Goal: Task Accomplishment & Management: Complete application form

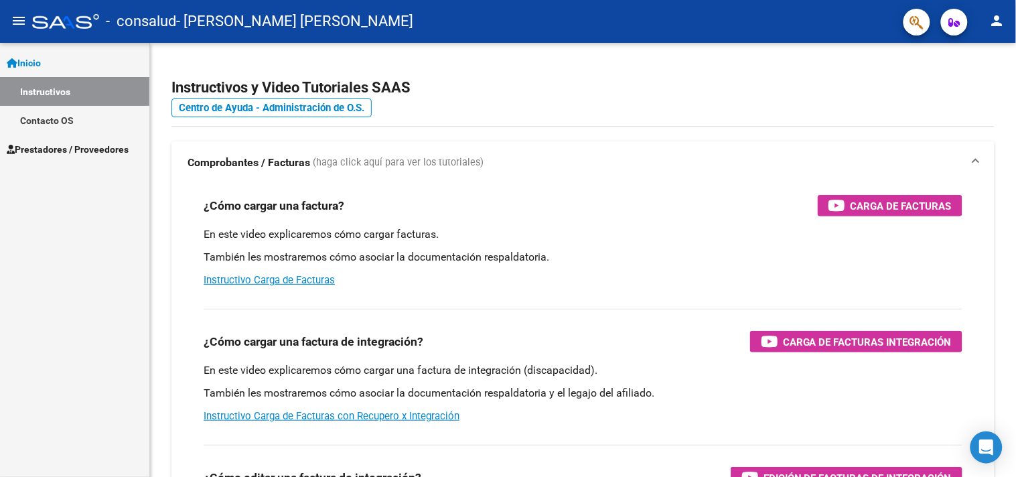
click at [25, 88] on link "Instructivos" at bounding box center [74, 91] width 149 height 29
click at [52, 149] on span "Prestadores / Proveedores" at bounding box center [68, 149] width 122 height 15
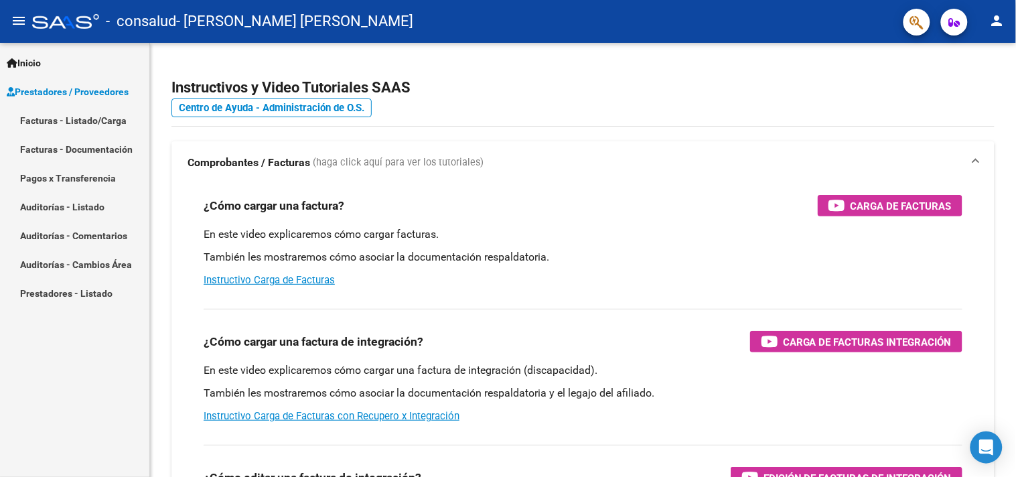
click at [62, 121] on link "Facturas - Listado/Carga" at bounding box center [74, 120] width 149 height 29
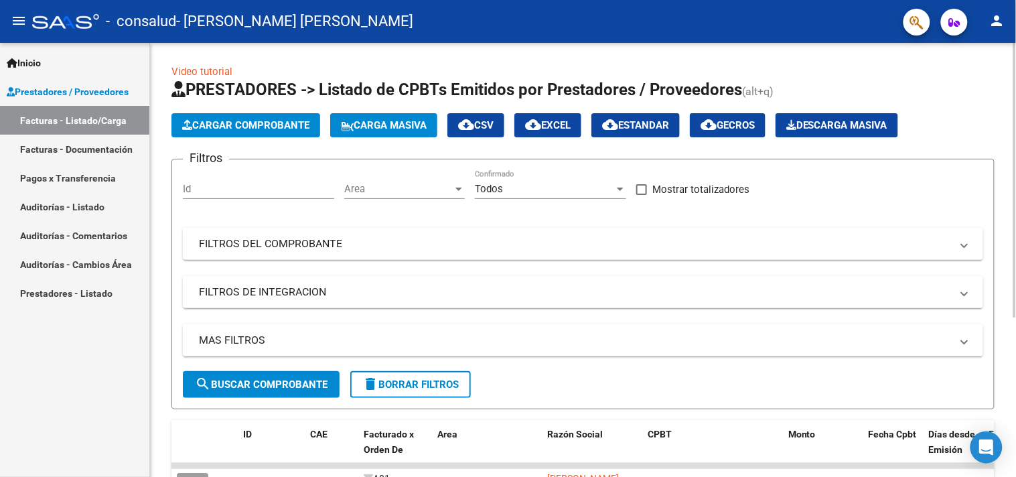
click at [258, 127] on span "Cargar Comprobante" at bounding box center [245, 125] width 127 height 12
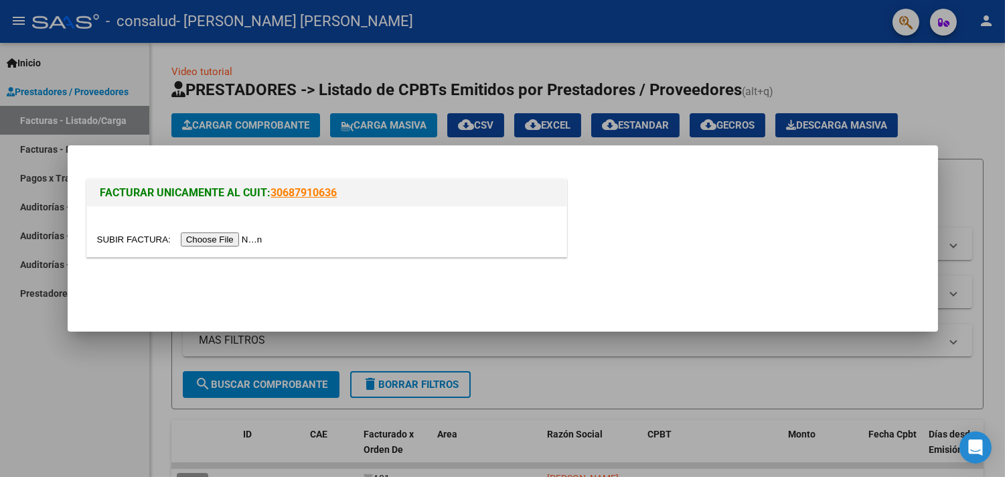
click at [248, 242] on input "file" at bounding box center [181, 239] width 169 height 14
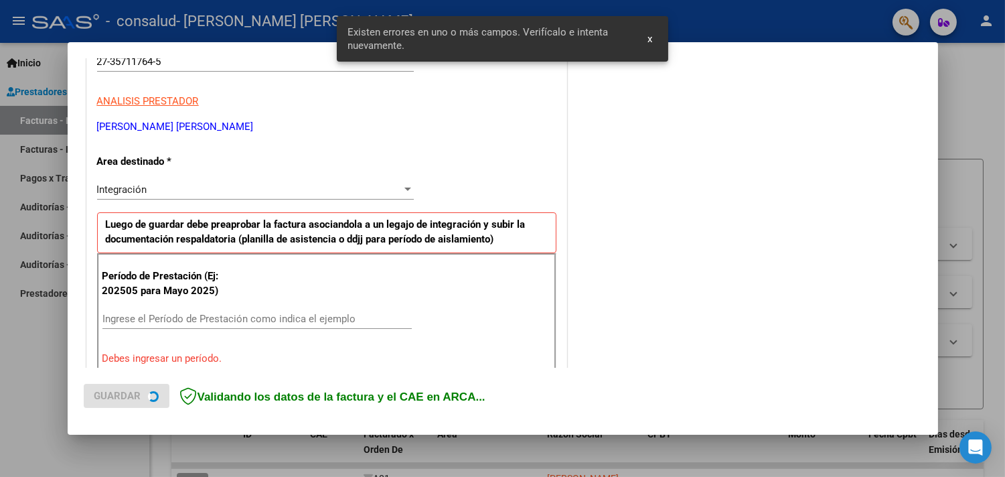
scroll to position [285, 0]
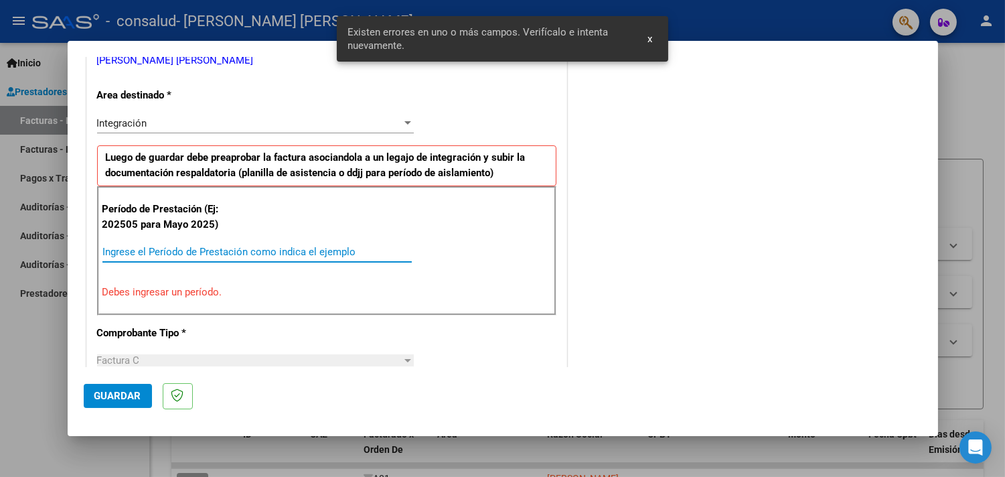
click at [301, 252] on input "Ingrese el Período de Prestación como indica el ejemplo" at bounding box center [256, 252] width 309 height 12
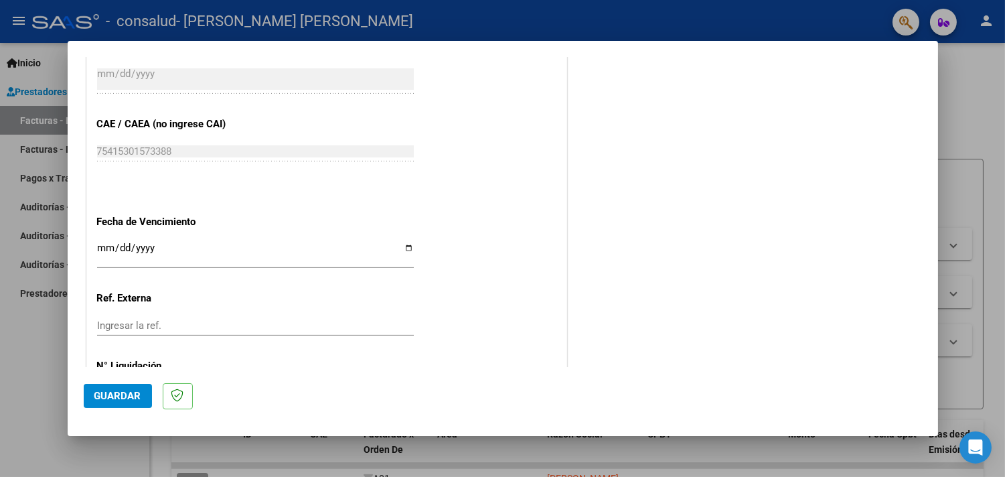
scroll to position [868, 0]
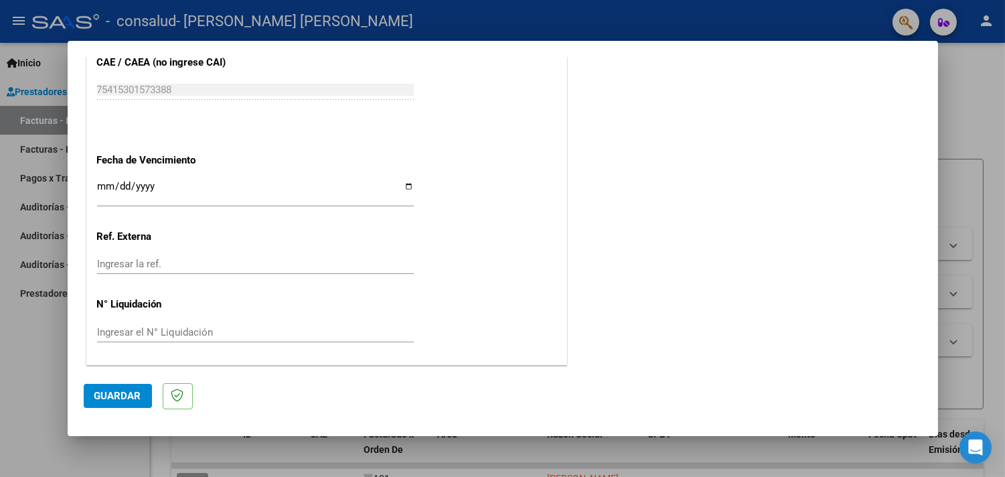
type input "202509"
click at [118, 395] on span "Guardar" at bounding box center [117, 396] width 47 height 12
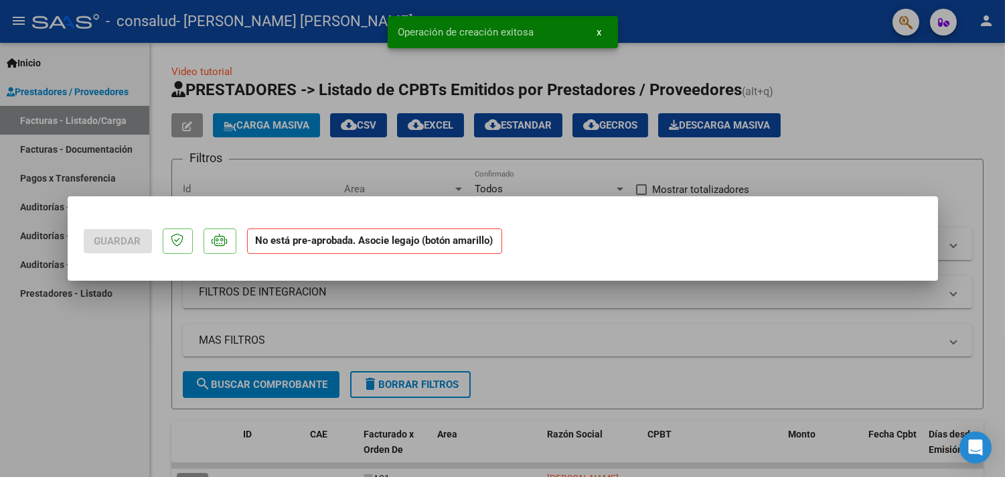
scroll to position [0, 0]
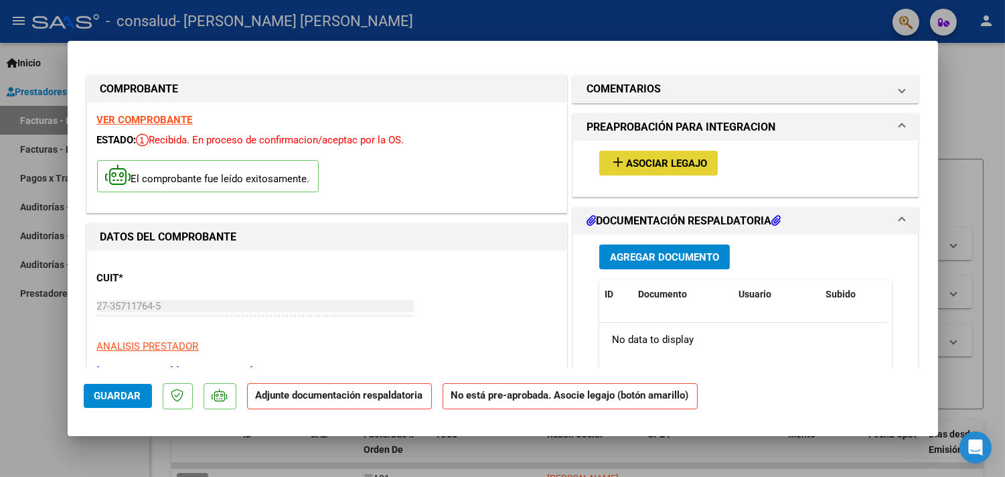
click at [641, 170] on button "add Asociar Legajo" at bounding box center [658, 163] width 118 height 25
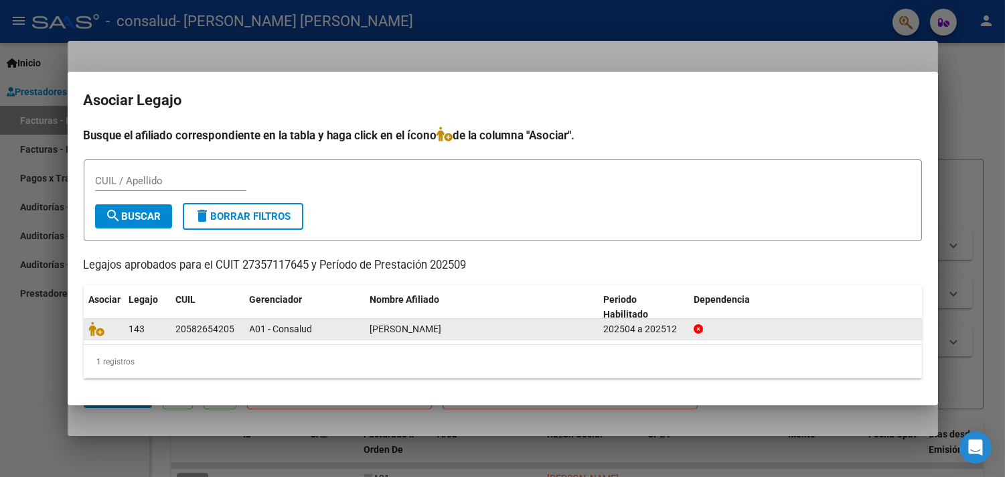
click at [248, 332] on datatable-body-cell "A01 - Consalud" at bounding box center [304, 329] width 121 height 21
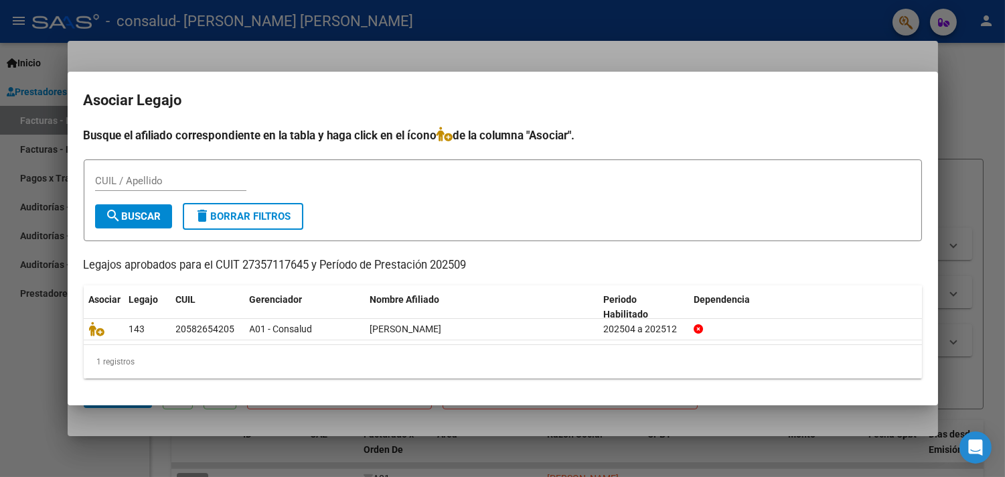
drag, startPoint x: 0, startPoint y: 18, endPoint x: 542, endPoint y: 206, distance: 573.8
click at [543, 206] on form "CUIL / Apellido search Buscar delete Borrar Filtros" at bounding box center [503, 200] width 838 height 82
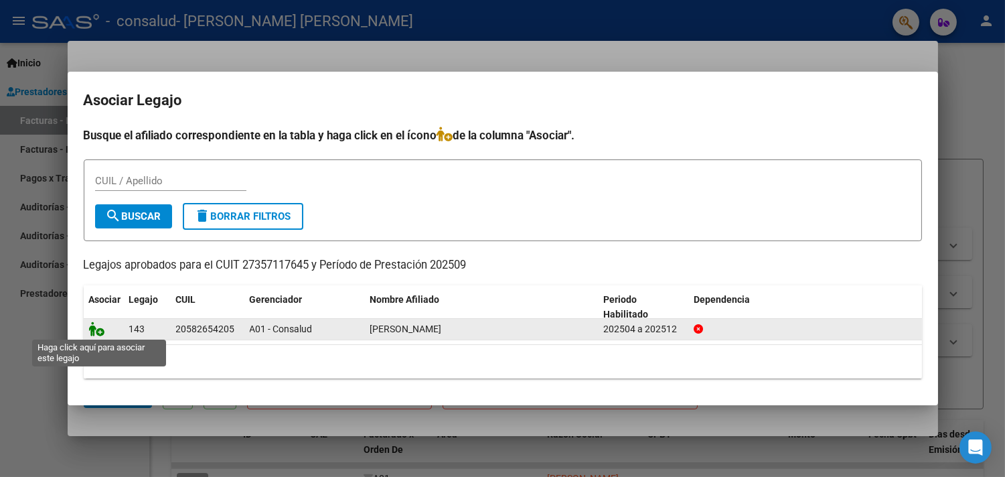
click at [101, 329] on icon at bounding box center [97, 328] width 16 height 15
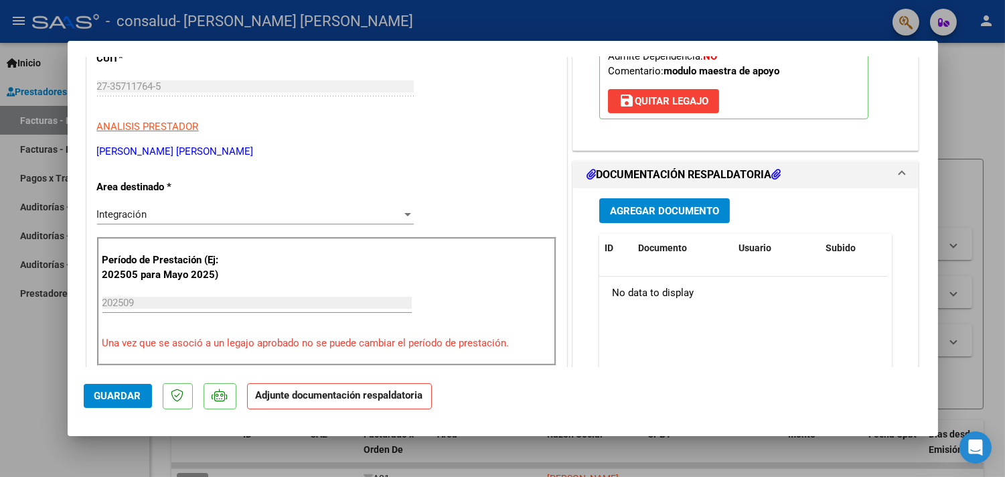
scroll to position [223, 0]
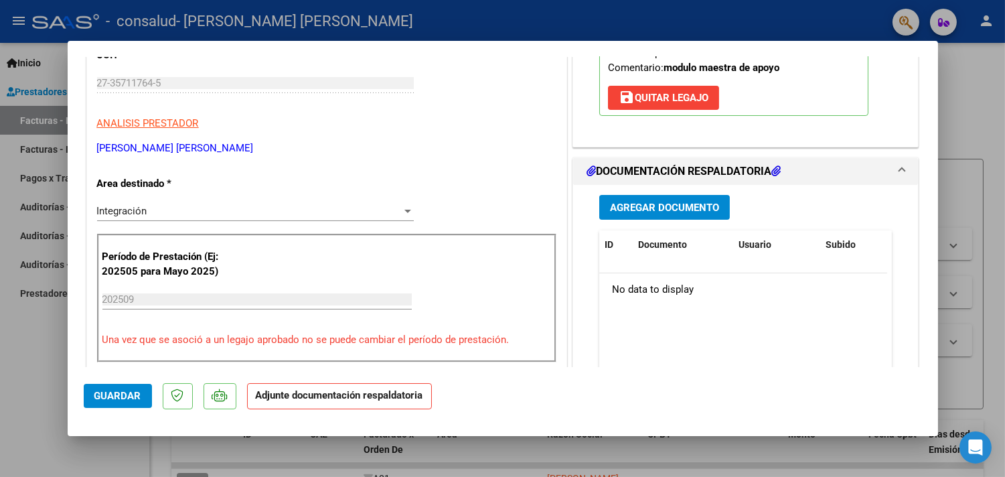
click at [643, 212] on span "Agregar Documento" at bounding box center [664, 208] width 109 height 12
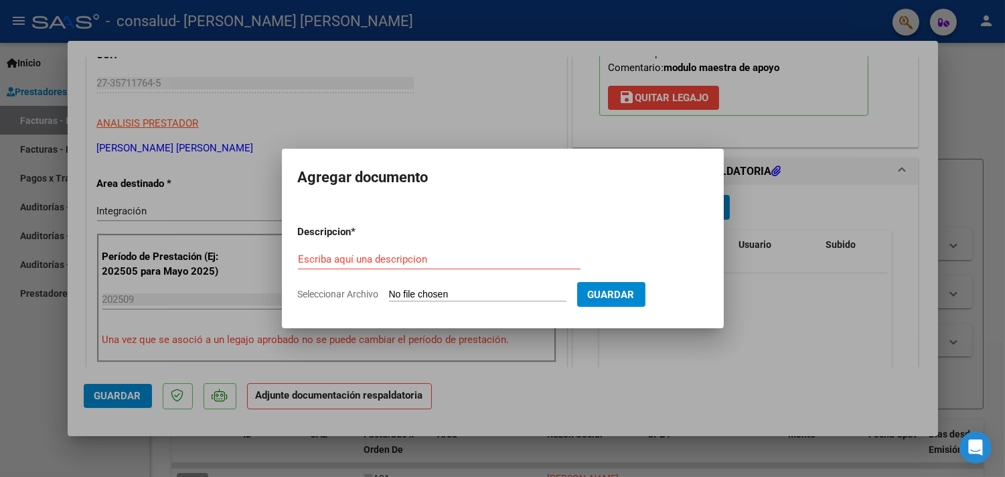
click at [370, 291] on span "Seleccionar Archivo" at bounding box center [338, 294] width 81 height 11
click at [389, 291] on input "Seleccionar Archivo" at bounding box center [477, 295] width 177 height 13
type input "C:\fakepath\asistencia Ama sept.pdf"
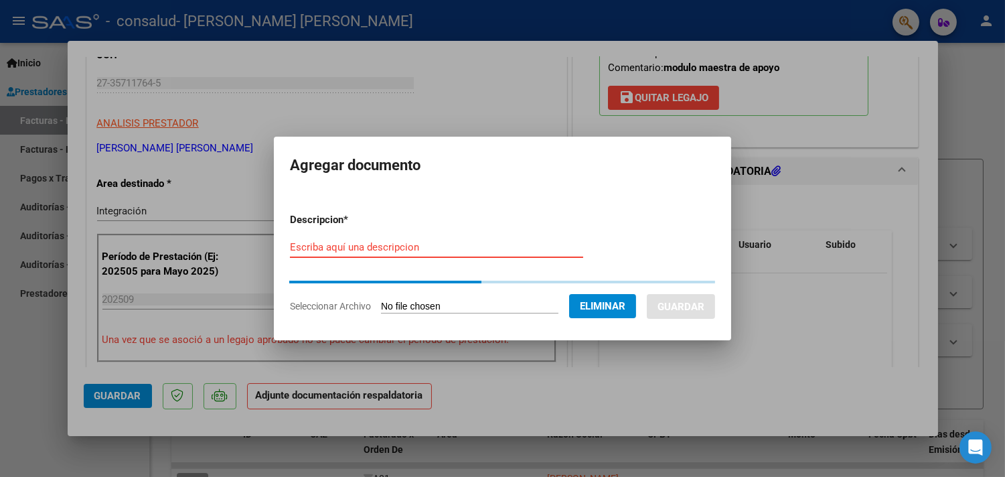
click at [368, 248] on input "Escriba aquí una descripcion" at bounding box center [436, 247] width 293 height 12
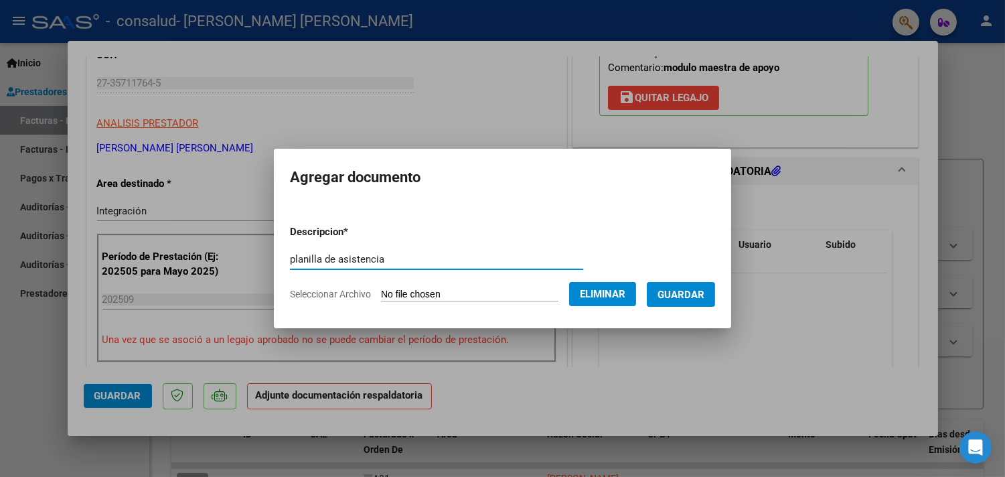
type input "planilla de asistencia"
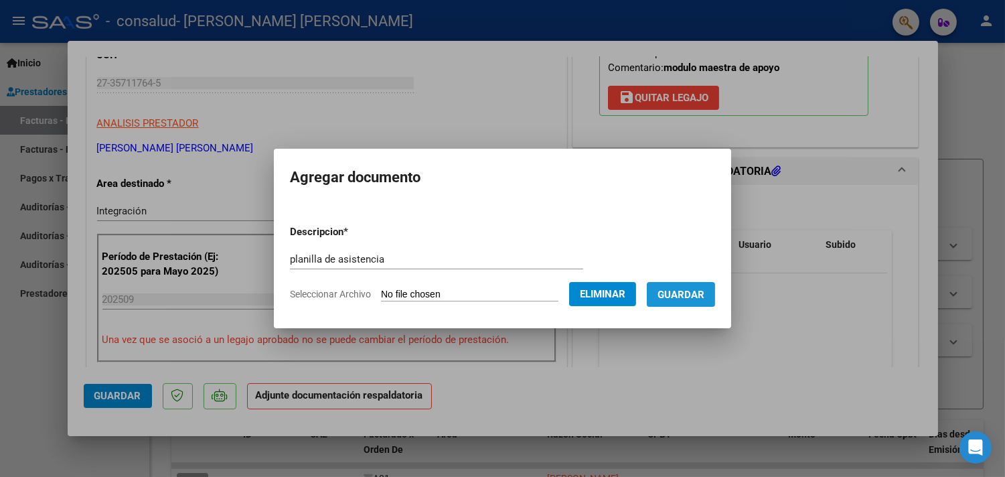
click at [692, 291] on span "Guardar" at bounding box center [680, 295] width 47 height 12
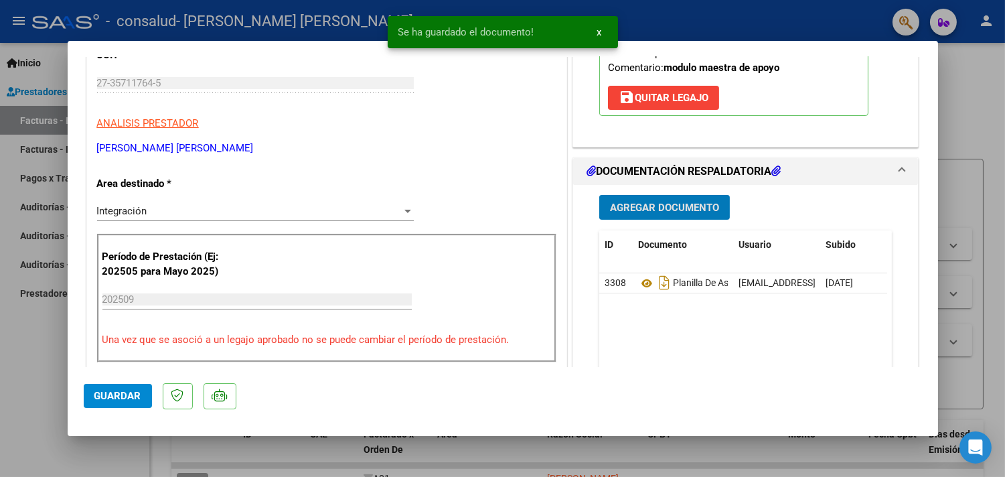
click at [107, 403] on button "Guardar" at bounding box center [118, 396] width 68 height 24
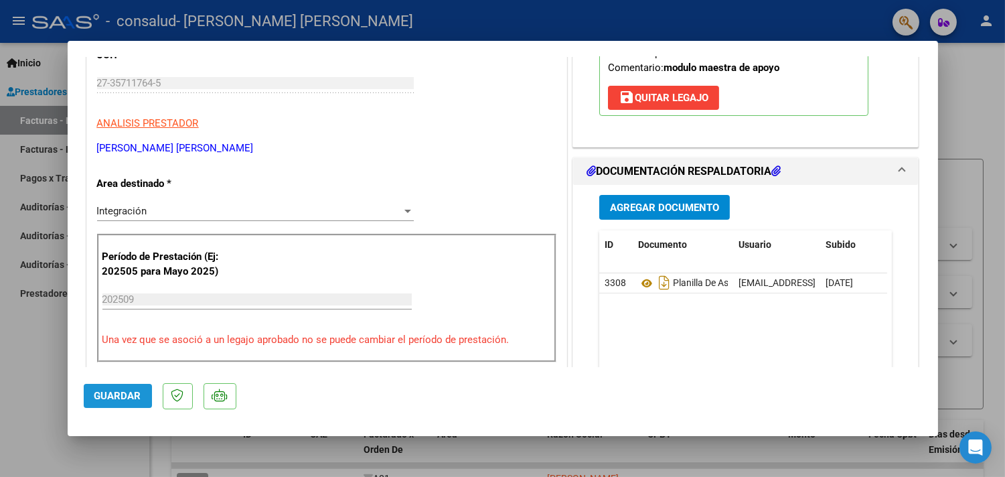
click at [139, 400] on span "Guardar" at bounding box center [117, 396] width 47 height 12
